Goal: Information Seeking & Learning: Check status

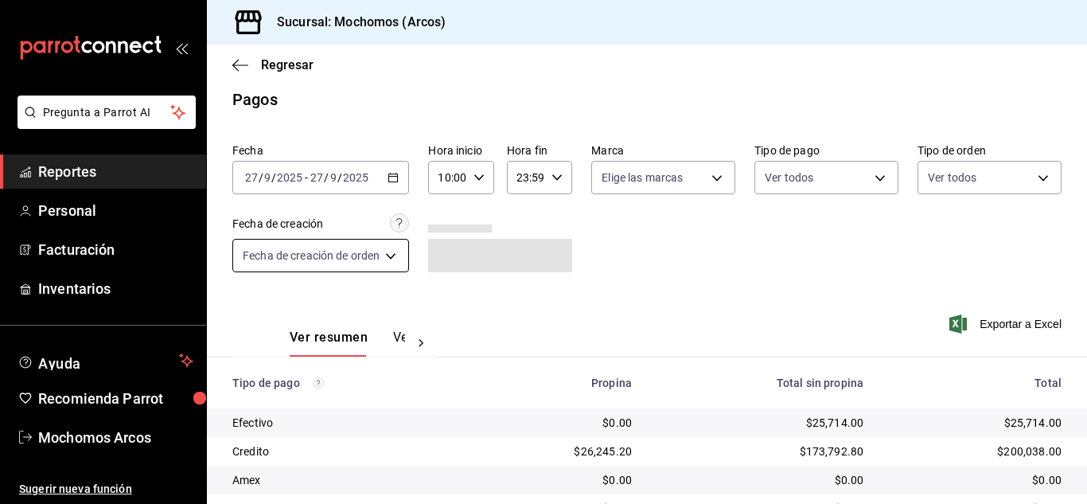
scroll to position [199, 0]
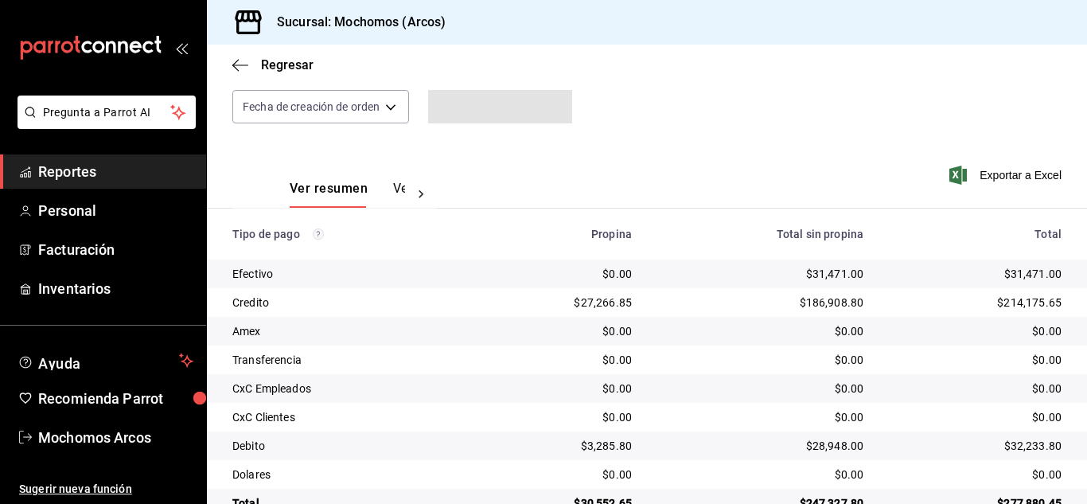
scroll to position [199, 0]
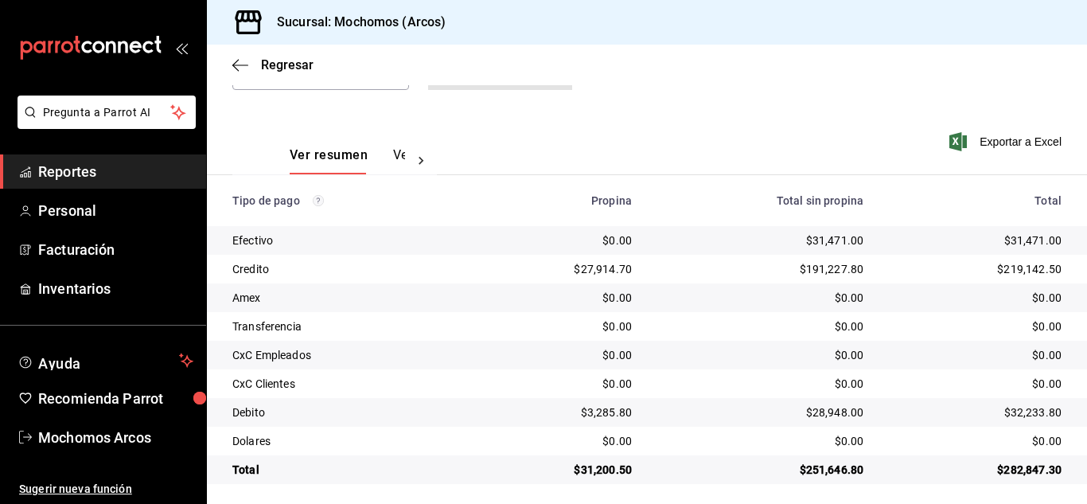
scroll to position [199, 0]
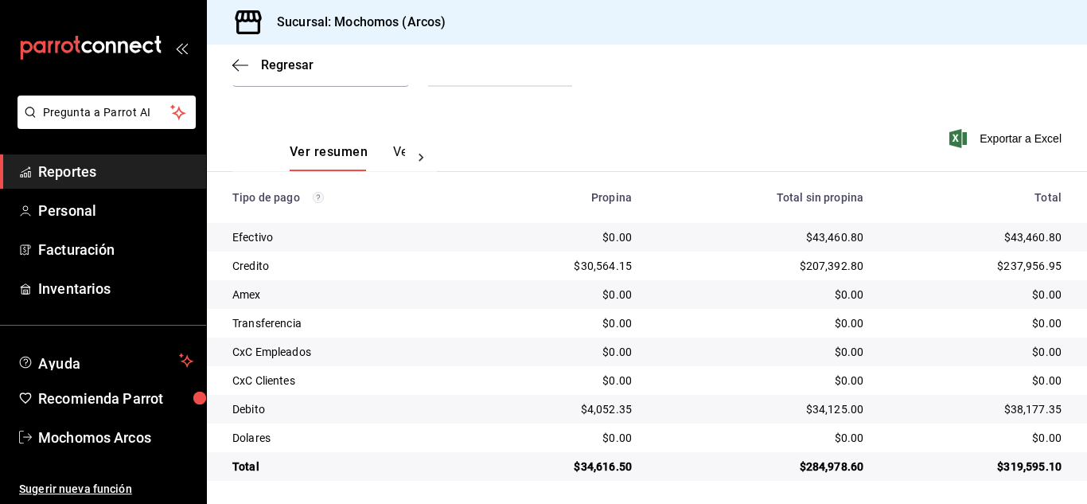
scroll to position [199, 0]
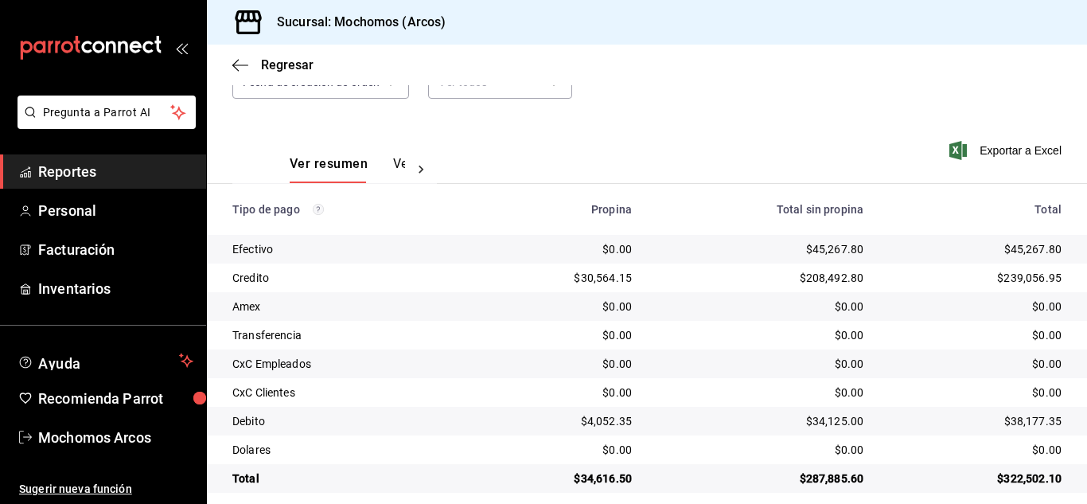
scroll to position [199, 0]
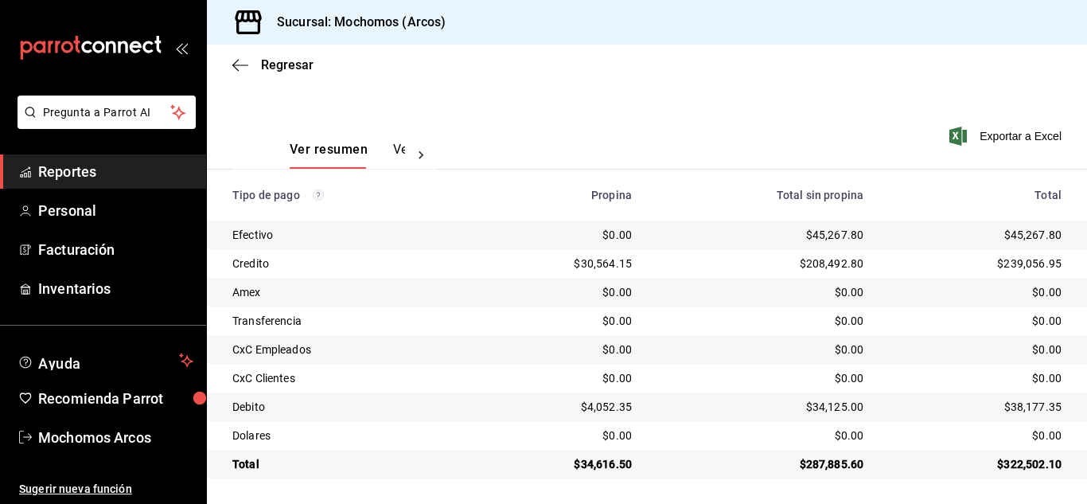
click at [741, 293] on div "$0.00" at bounding box center [760, 292] width 206 height 16
